Goal: Task Accomplishment & Management: Manage account settings

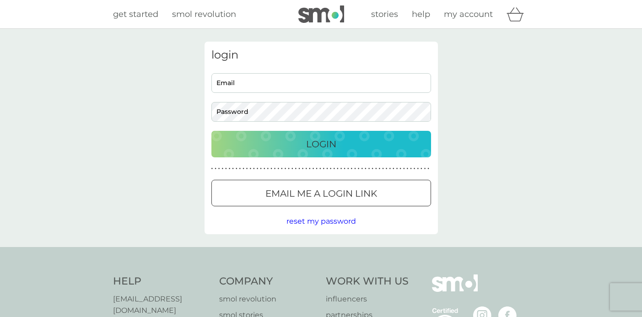
click at [350, 92] on div "Email Password" at bounding box center [321, 97] width 226 height 48
click at [350, 86] on input "Email" at bounding box center [321, 83] width 220 height 20
type input "[EMAIL_ADDRESS][DOMAIN_NAME]"
click at [332, 149] on p "Login" at bounding box center [321, 144] width 30 height 15
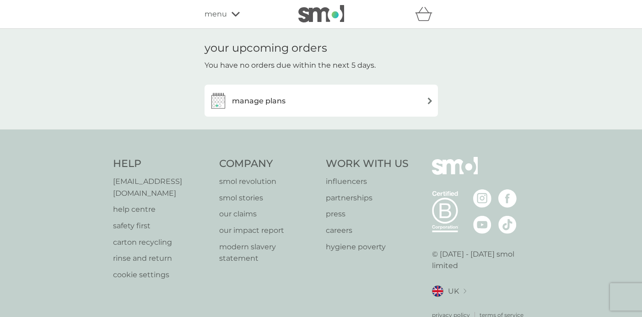
click at [350, 106] on div "manage plans" at bounding box center [321, 100] width 224 height 18
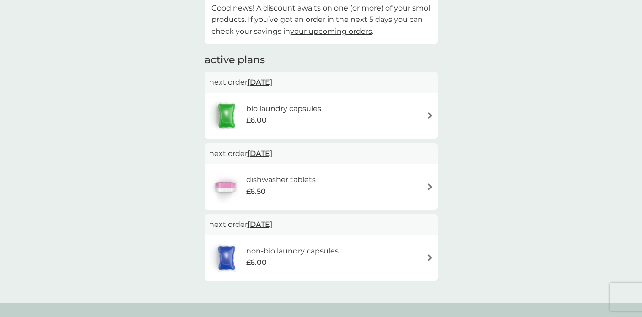
scroll to position [175, 0]
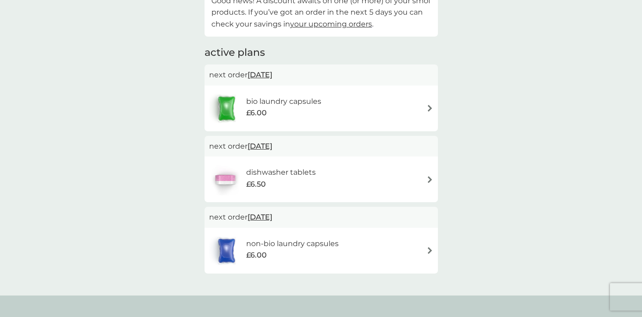
click at [398, 108] on div "bio laundry capsules £6.00" at bounding box center [321, 108] width 224 height 32
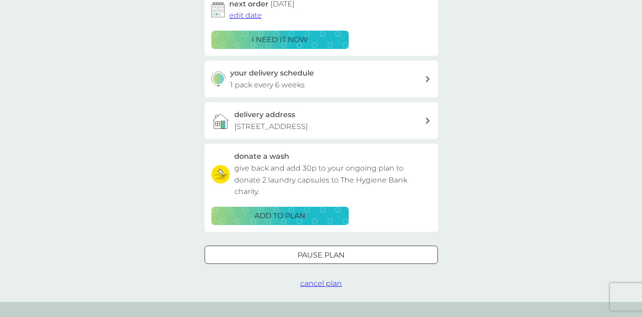
scroll to position [165, 0]
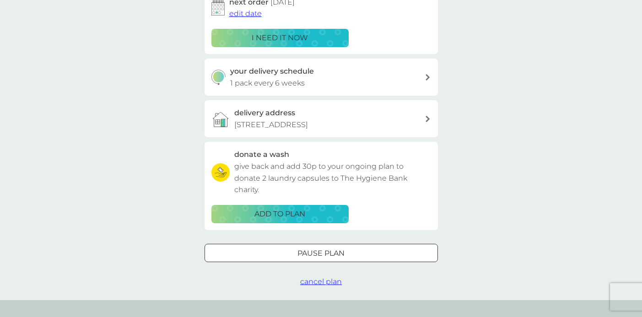
click at [361, 254] on div "Pause plan" at bounding box center [321, 254] width 232 height 12
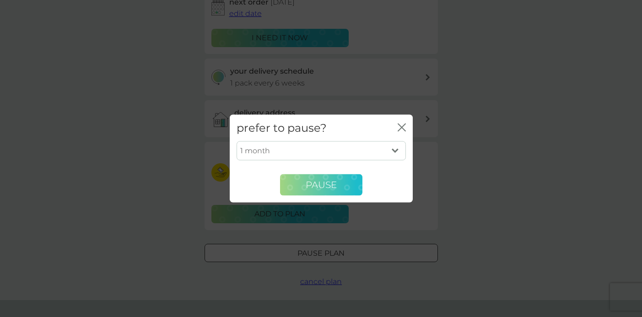
click at [351, 181] on button "Pause" at bounding box center [321, 185] width 82 height 22
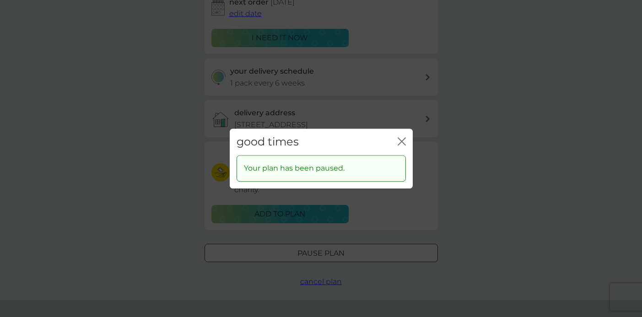
click at [401, 142] on icon "close" at bounding box center [402, 141] width 8 height 8
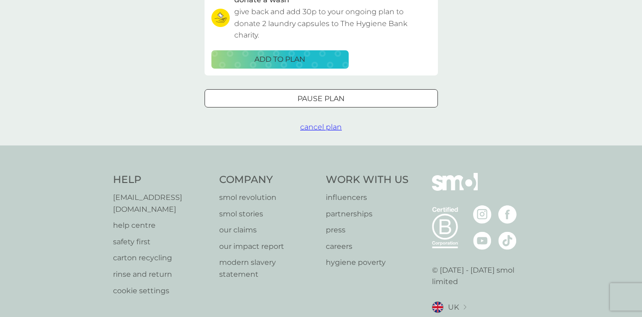
scroll to position [354, 0]
